Goal: Navigation & Orientation: Find specific page/section

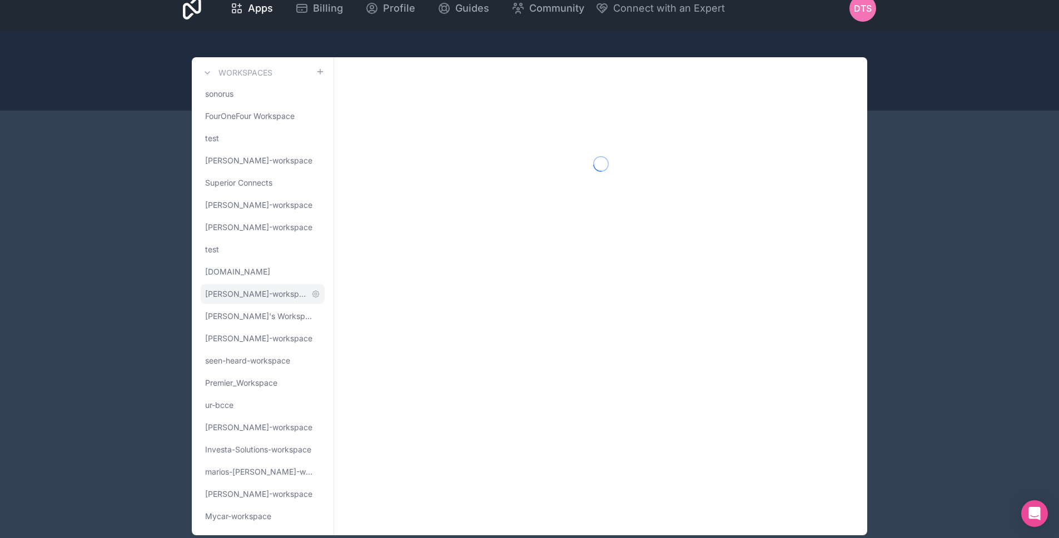
scroll to position [38, 0]
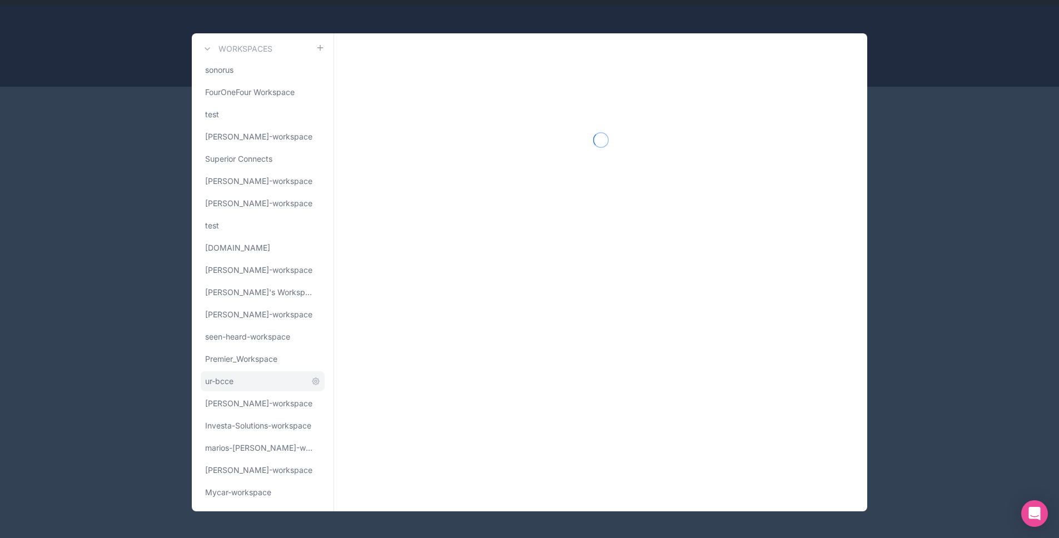
click at [237, 377] on link "ur-bcce" at bounding box center [263, 381] width 124 height 20
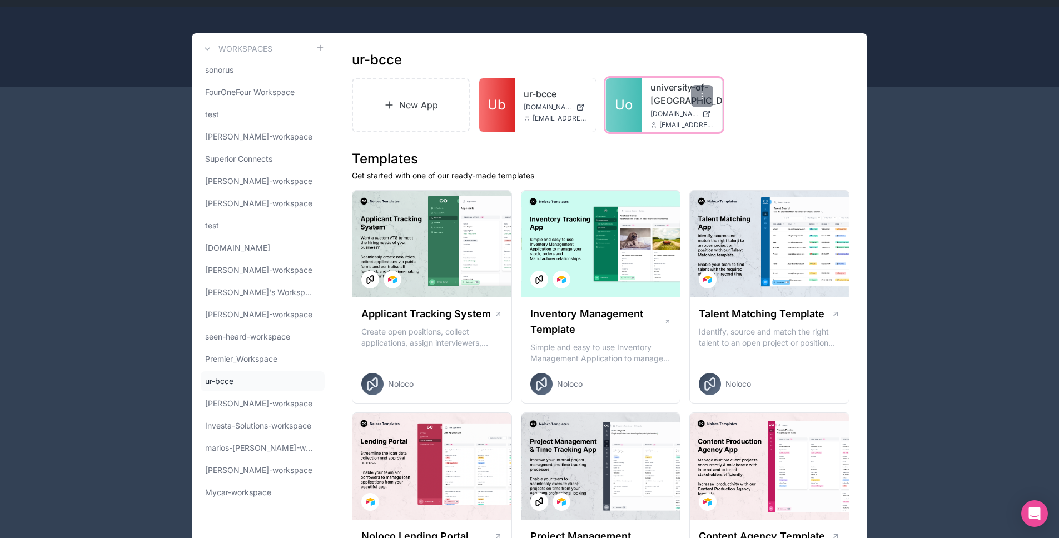
click at [618, 106] on span "Uo" at bounding box center [624, 105] width 18 height 18
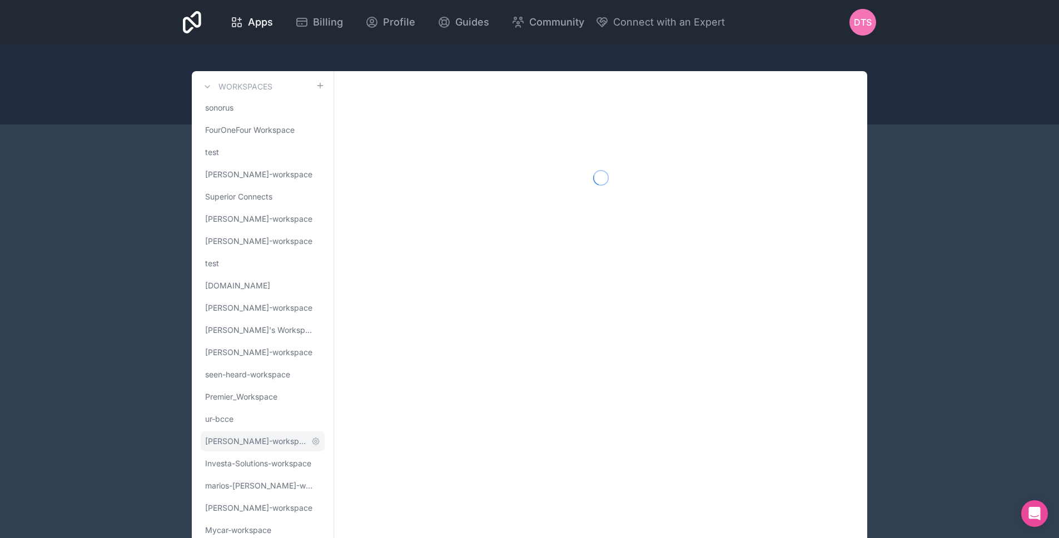
scroll to position [38, 0]
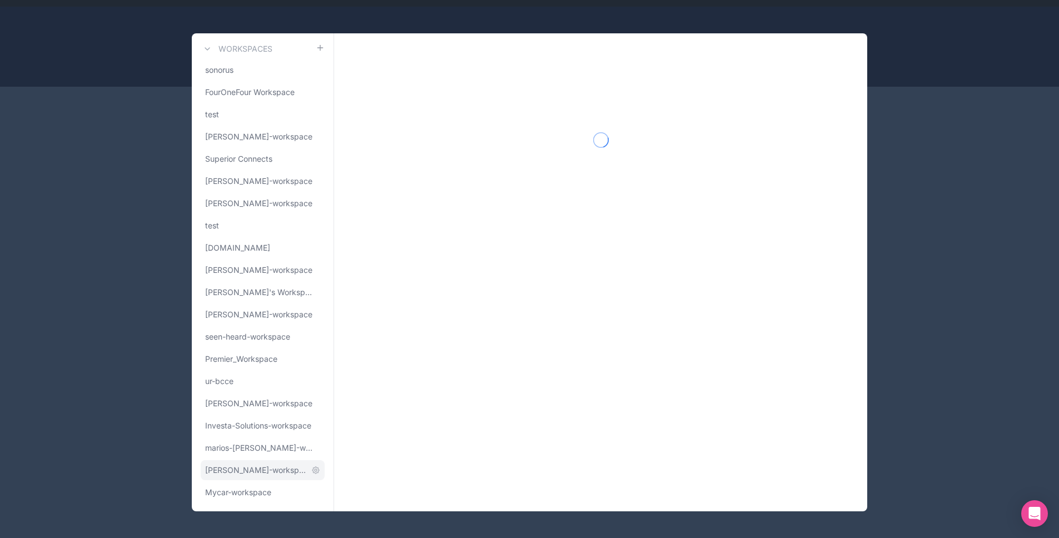
click at [241, 475] on span "[PERSON_NAME]-workspace" at bounding box center [256, 470] width 102 height 11
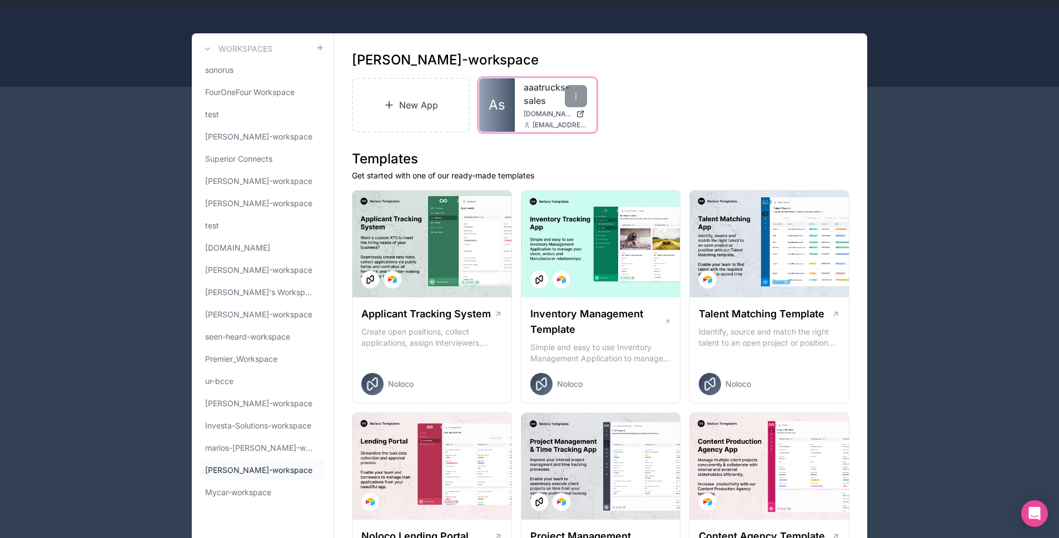
click at [522, 111] on div "aaatrucks-sales [DOMAIN_NAME] [EMAIL_ADDRESS][DOMAIN_NAME]" at bounding box center [555, 104] width 81 height 53
click at [507, 108] on link "As" at bounding box center [497, 104] width 36 height 53
